Goal: Browse casually

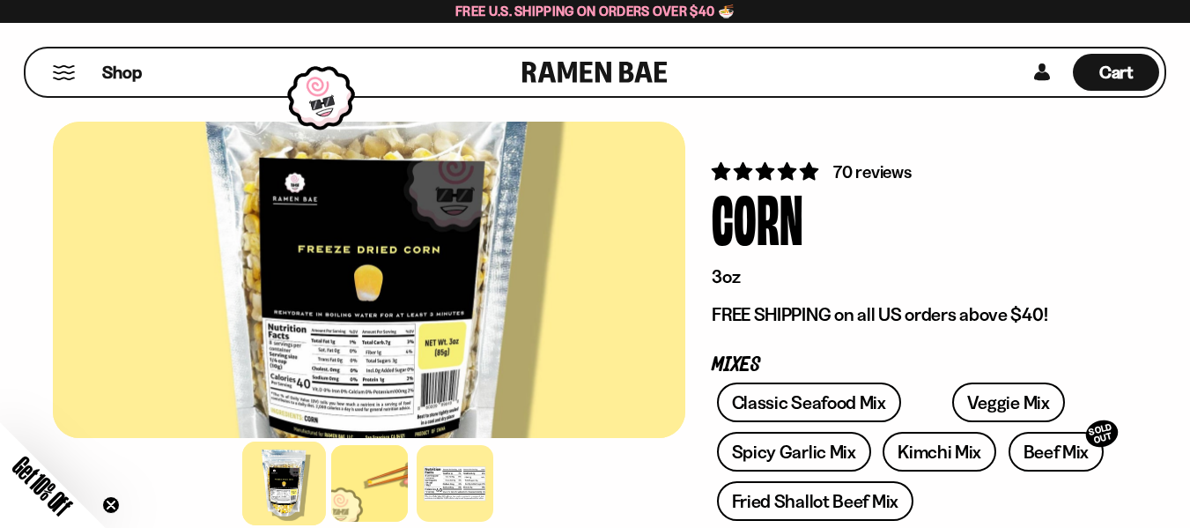
click at [559, 66] on link at bounding box center [594, 72] width 145 height 48
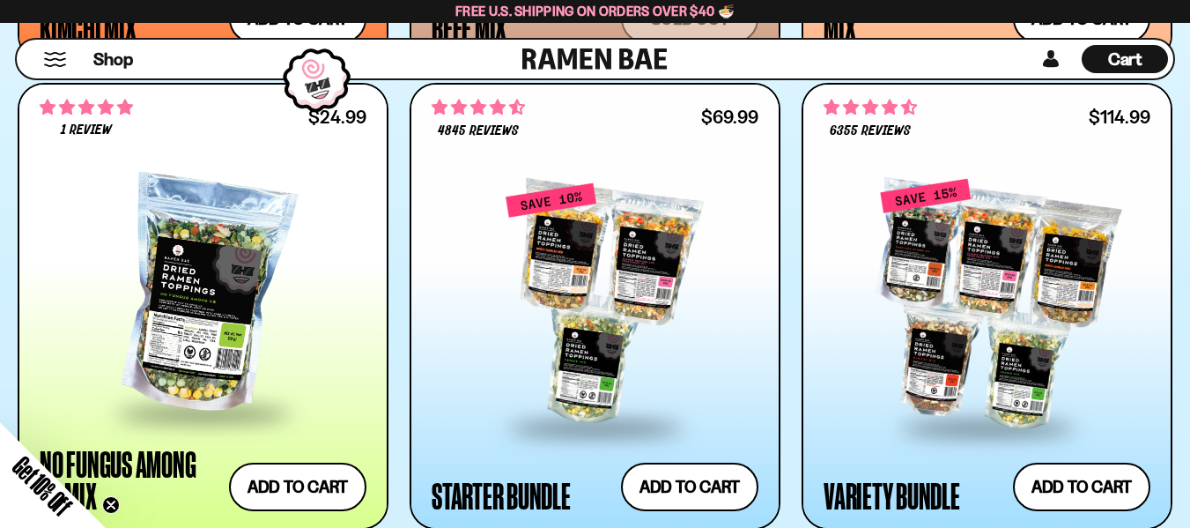
scroll to position [1941, 0]
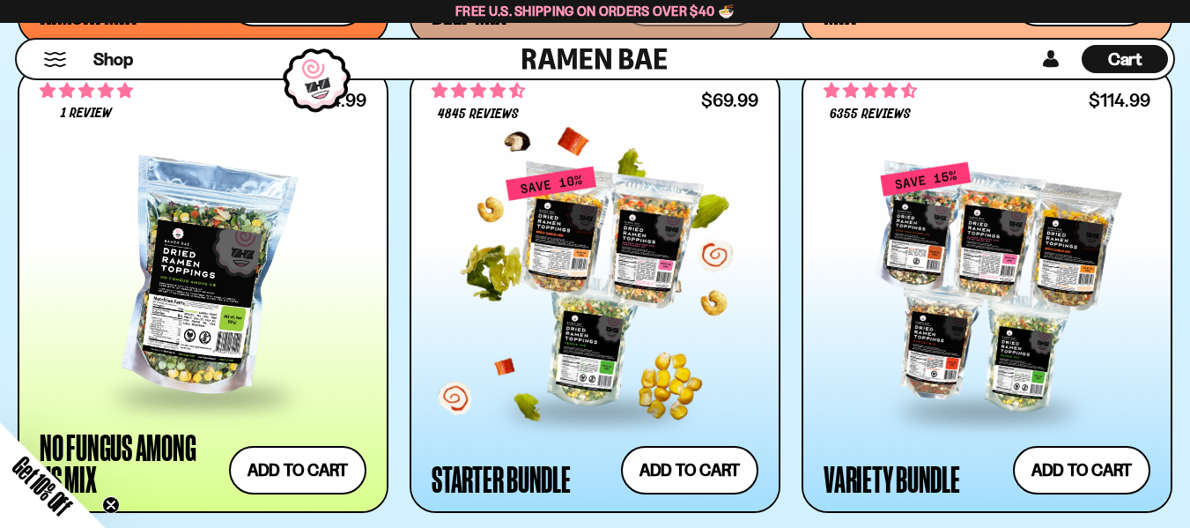
click at [592, 237] on div at bounding box center [595, 287] width 327 height 244
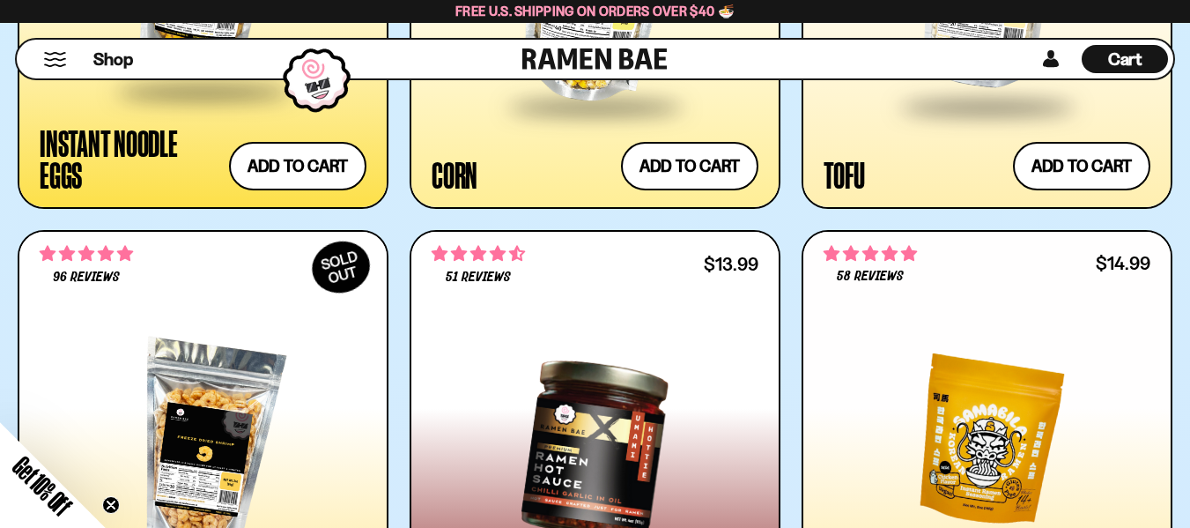
scroll to position [3015, 0]
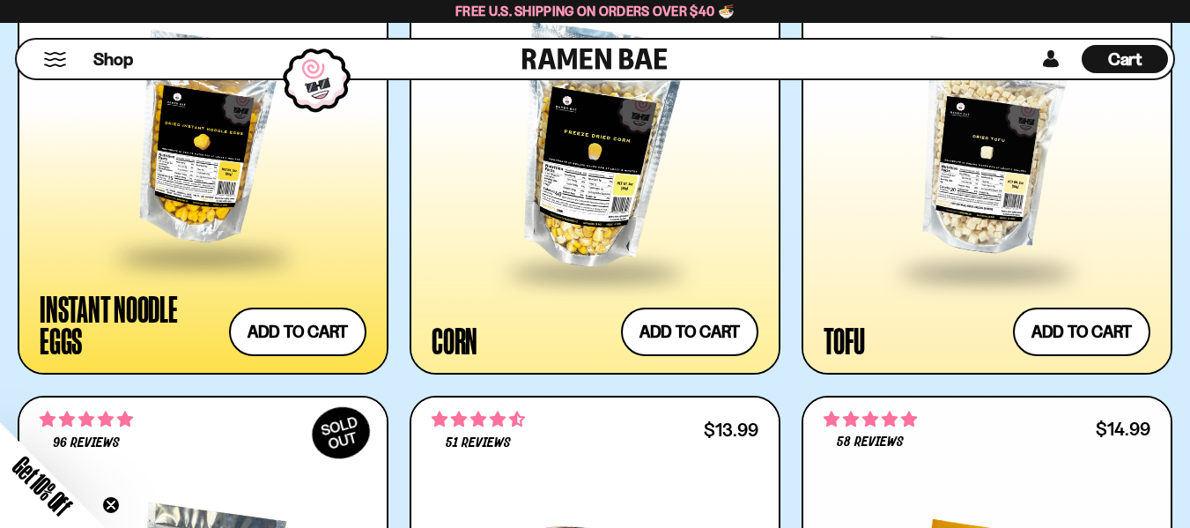
click at [177, 150] on div at bounding box center [203, 140] width 327 height 232
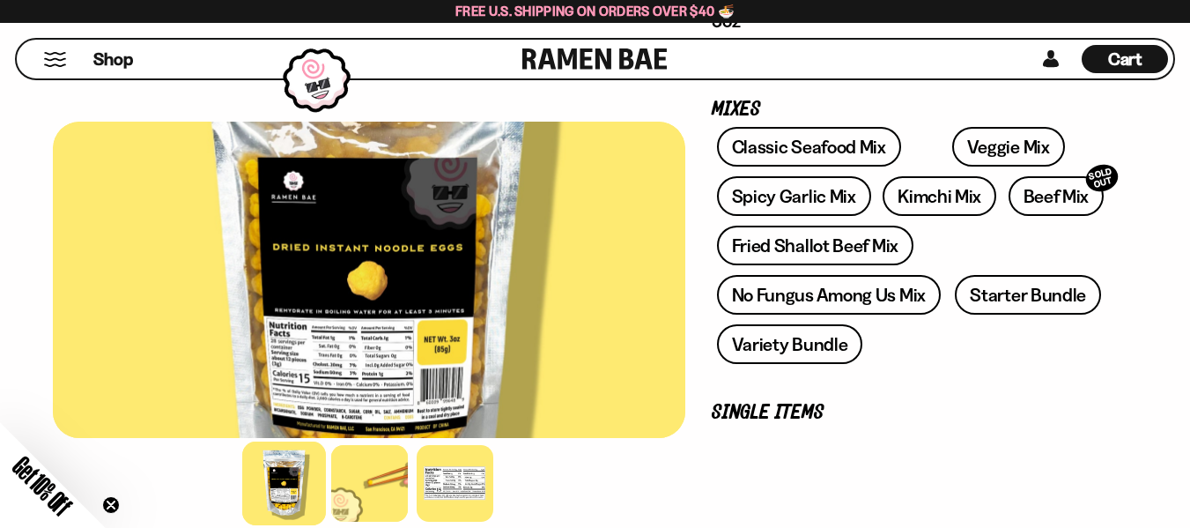
scroll to position [331, 0]
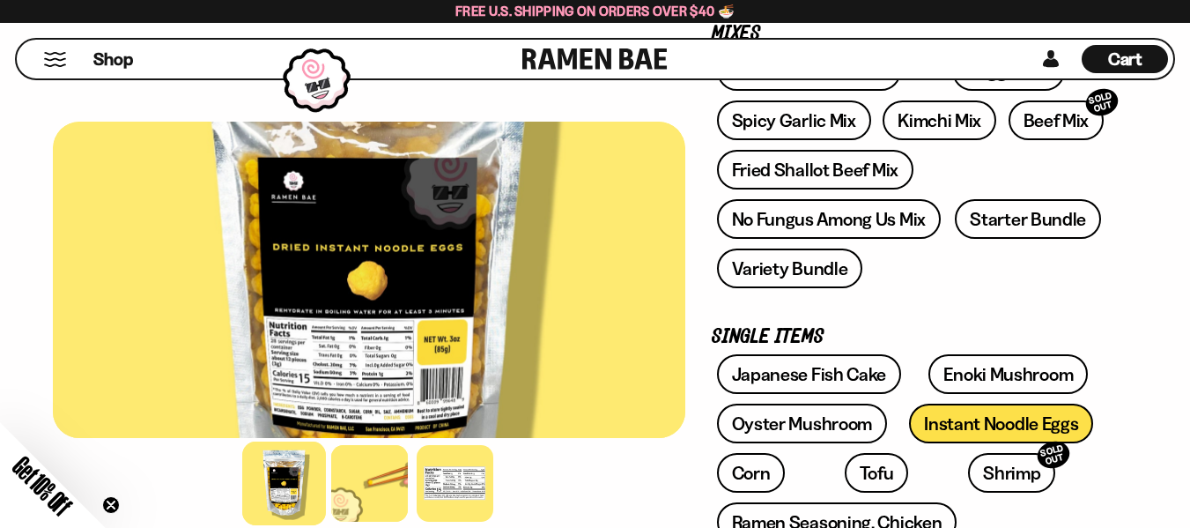
click at [377, 347] on div at bounding box center [369, 280] width 632 height 316
click at [437, 487] on div at bounding box center [455, 483] width 84 height 84
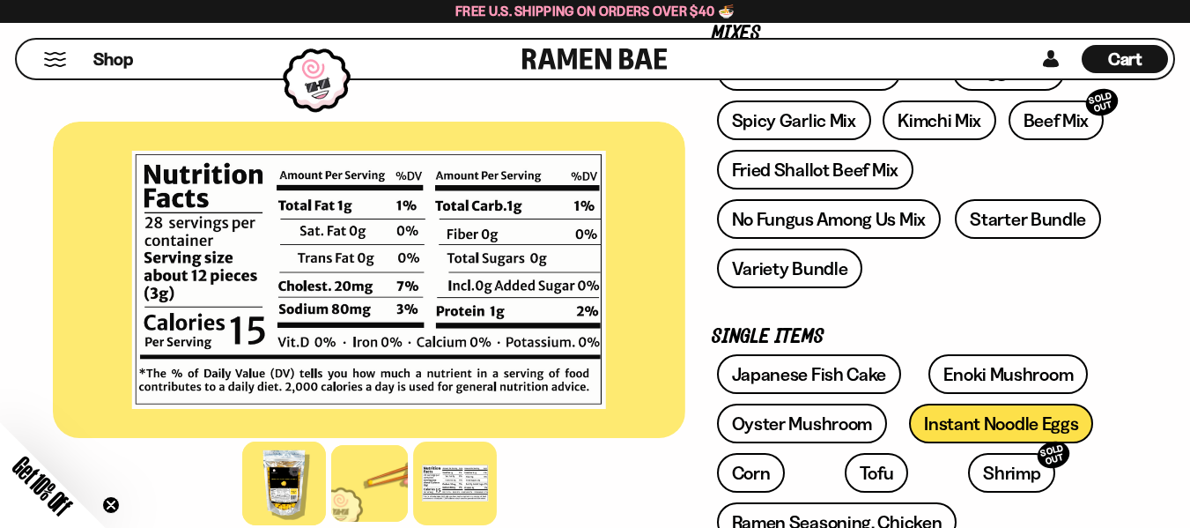
click at [273, 486] on div at bounding box center [284, 483] width 84 height 84
